Goal: Find specific page/section: Find specific page/section

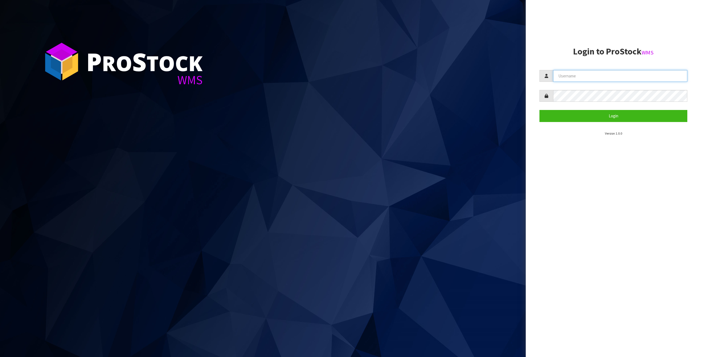
click at [584, 76] on input "text" at bounding box center [620, 76] width 134 height 12
type input "[PERSON_NAME][EMAIL_ADDRESS][PERSON_NAME][DOMAIN_NAME]"
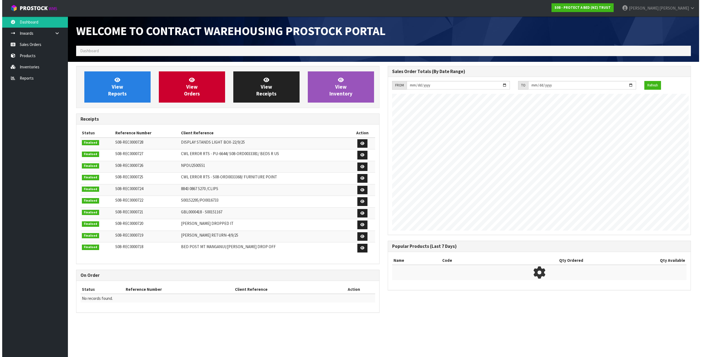
scroll to position [303, 311]
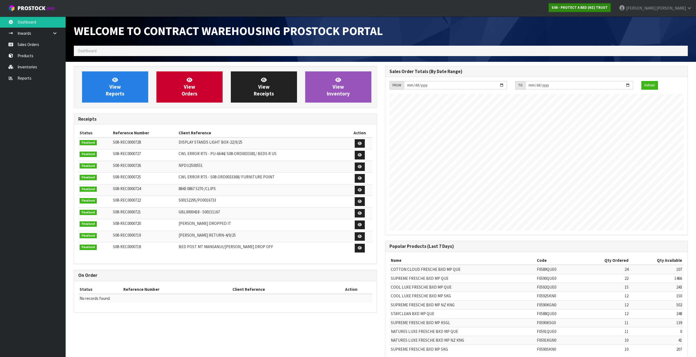
click at [611, 10] on link "S08 - PROTECT A BED (NZ) TRUST" at bounding box center [580, 7] width 62 height 9
click at [674, 12] on link "[PERSON_NAME]" at bounding box center [655, 8] width 81 height 16
click at [584, 27] on div "Welcome to Contract Warehousing ProStock Portal" at bounding box center [381, 30] width 623 height 29
click at [26, 41] on link "Sales Orders" at bounding box center [33, 44] width 66 height 11
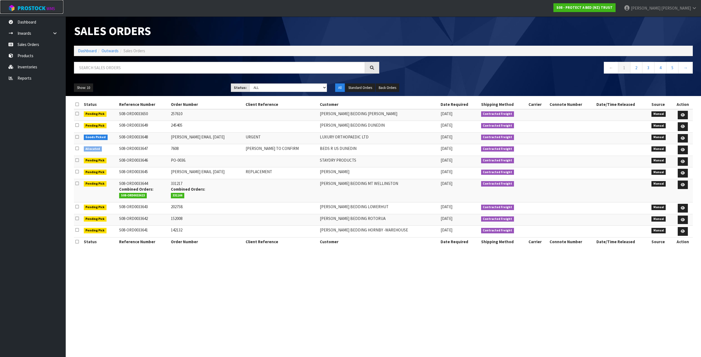
click at [33, 9] on span "ProStock" at bounding box center [32, 8] width 28 height 7
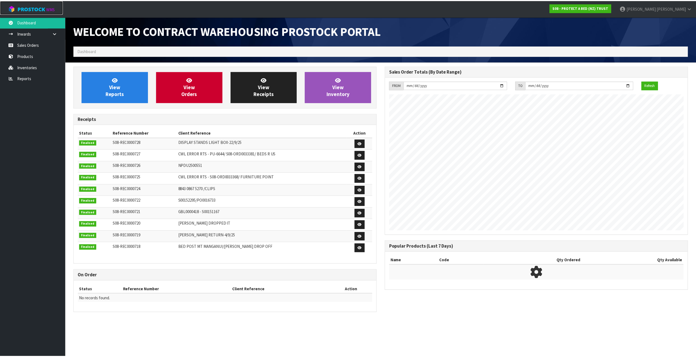
scroll to position [303, 311]
